Goal: Find specific page/section: Find specific page/section

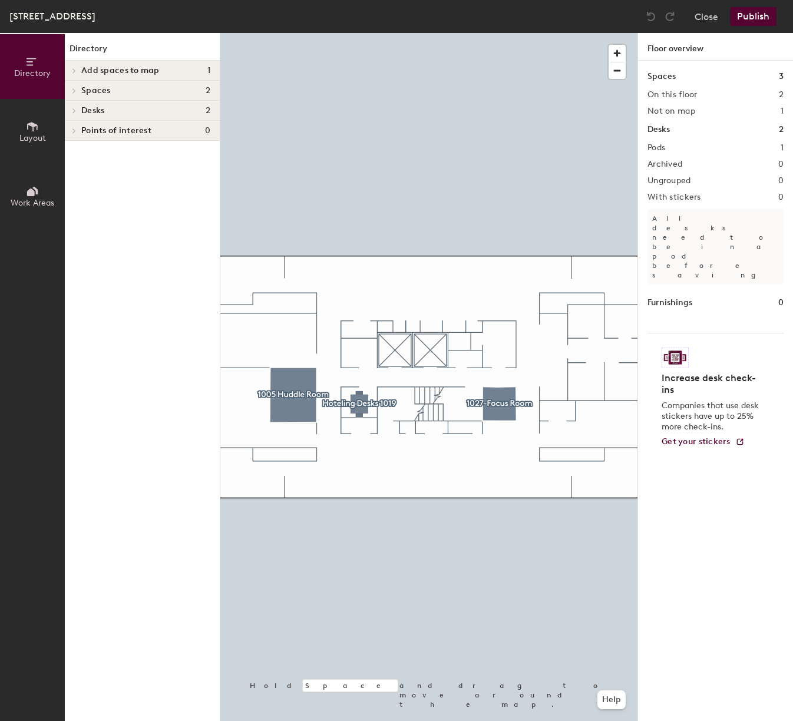
click at [75, 89] on icon at bounding box center [74, 91] width 5 height 6
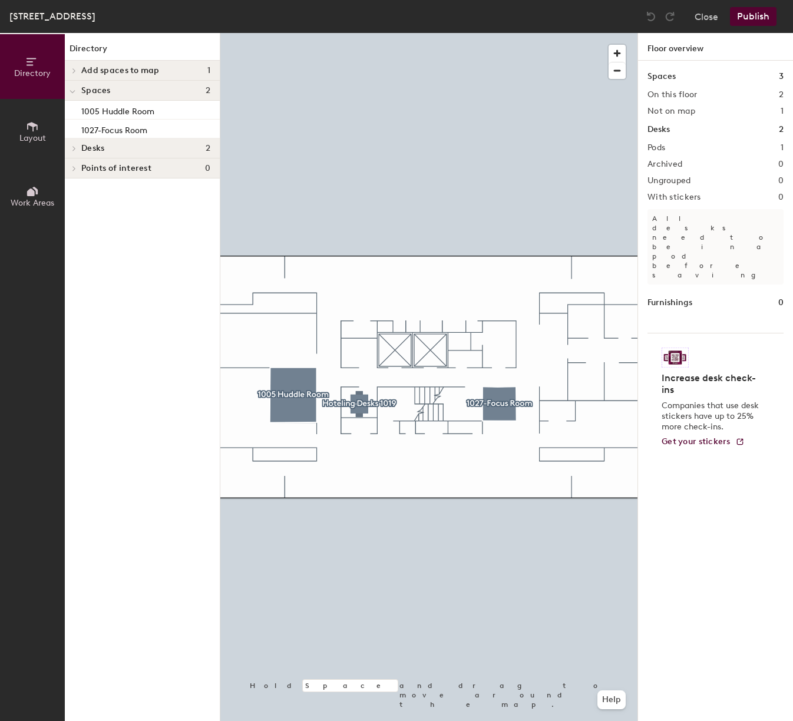
click at [77, 149] on span at bounding box center [73, 149] width 10 height 6
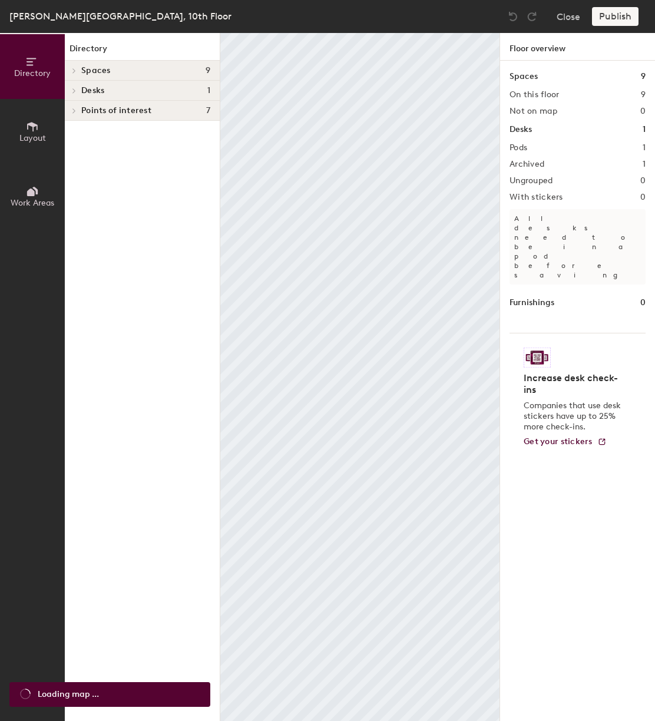
click at [75, 92] on icon at bounding box center [74, 91] width 5 height 6
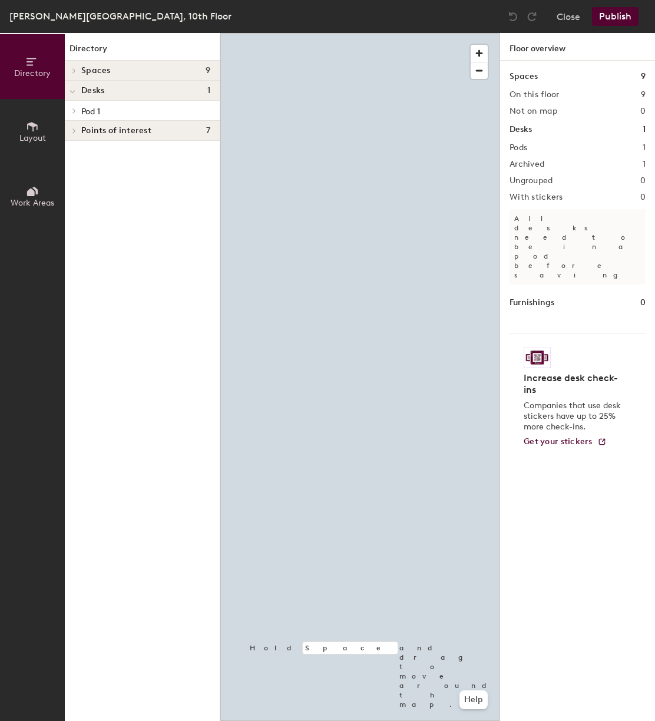
click at [76, 113] on icon at bounding box center [74, 111] width 5 height 6
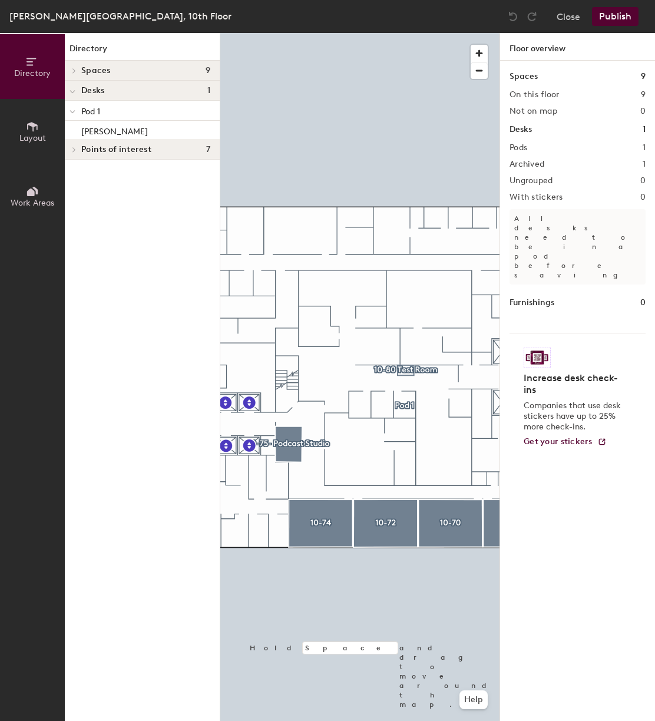
click at [78, 148] on span at bounding box center [73, 150] width 10 height 6
click at [74, 73] on div at bounding box center [72, 70] width 15 height 19
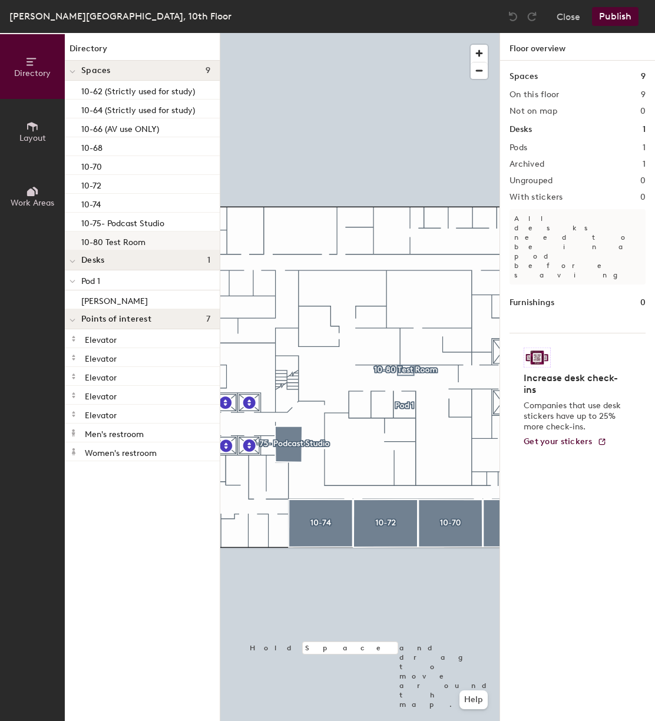
click at [110, 243] on p "10-80 Test Room" at bounding box center [113, 241] width 64 height 14
